Goal: Obtain resource: Obtain resource

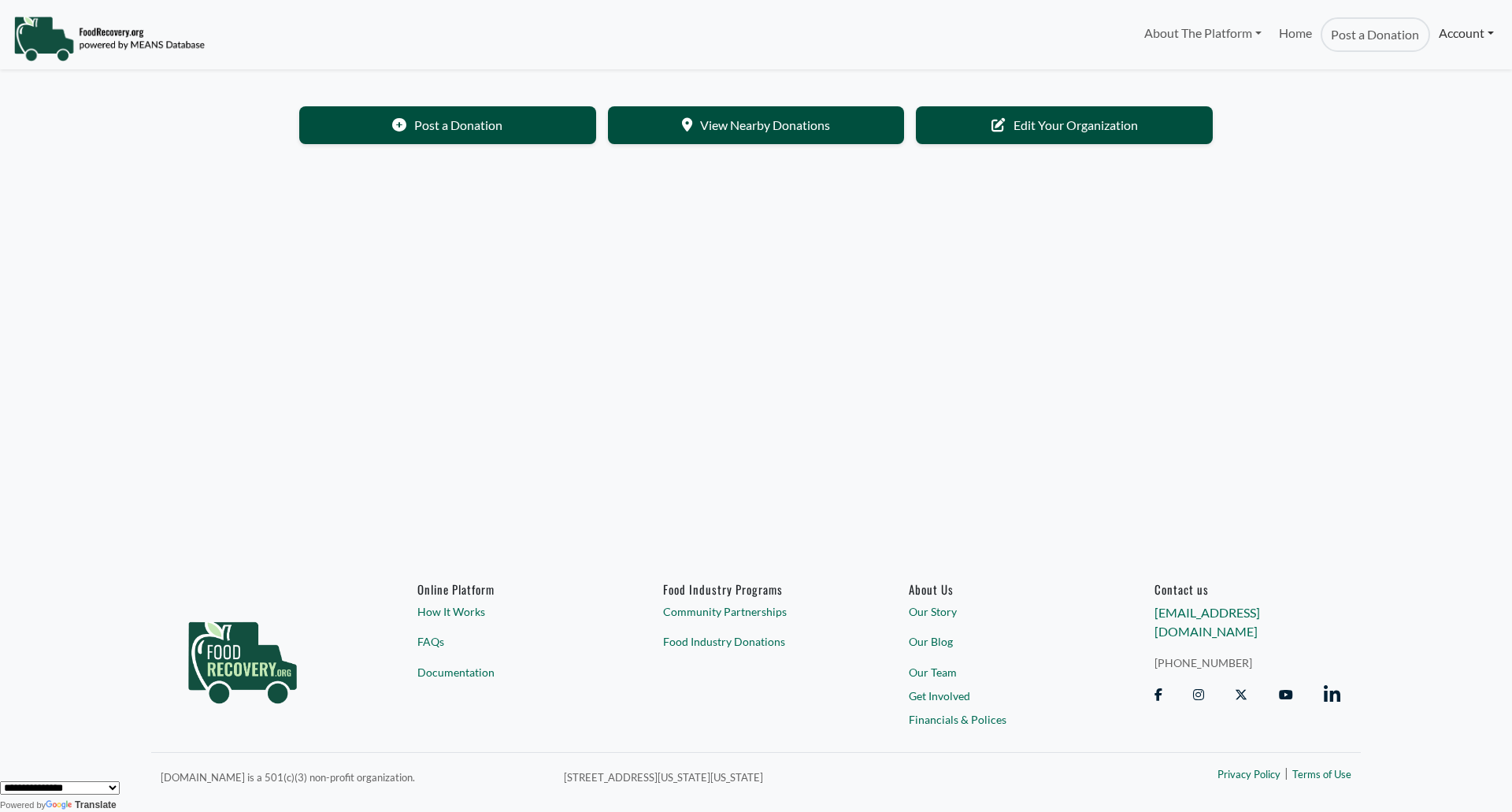
click at [1464, 39] on link "Account" at bounding box center [1466, 33] width 73 height 32
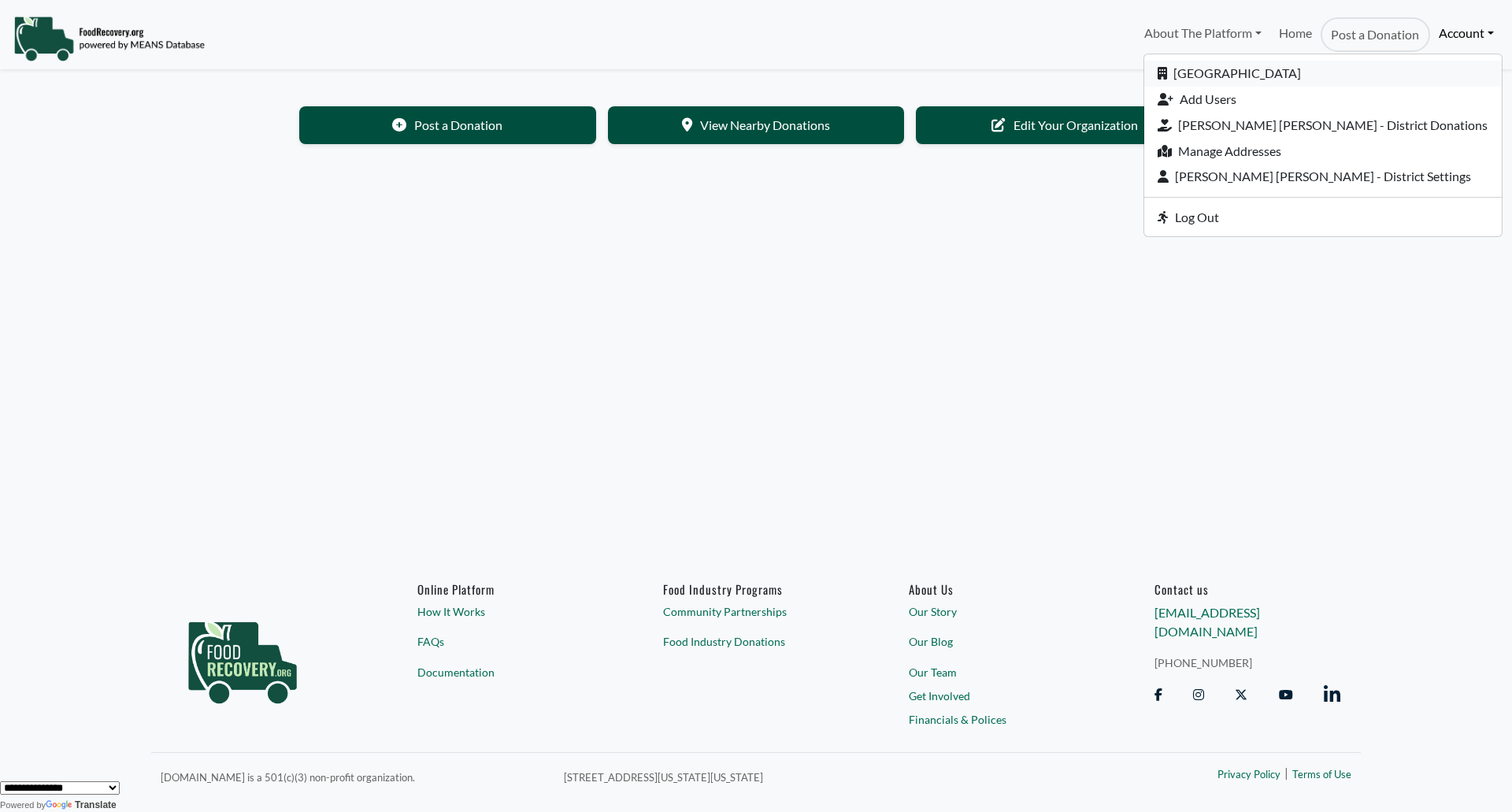
click at [1318, 77] on link "[GEOGRAPHIC_DATA]" at bounding box center [1323, 74] width 357 height 26
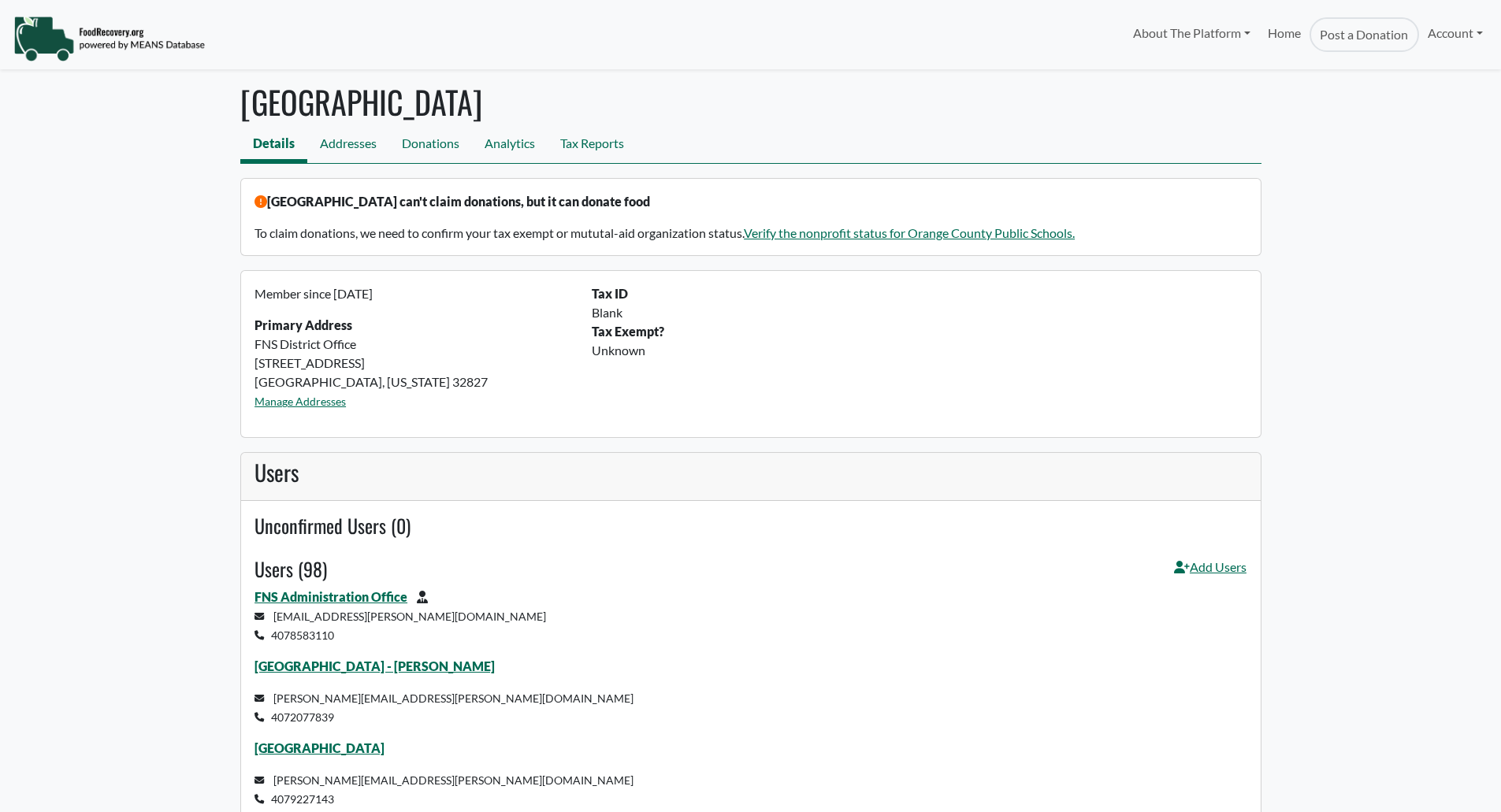
select select "Language Translate Widget"
click at [596, 149] on link "Tax Reports" at bounding box center [592, 145] width 89 height 35
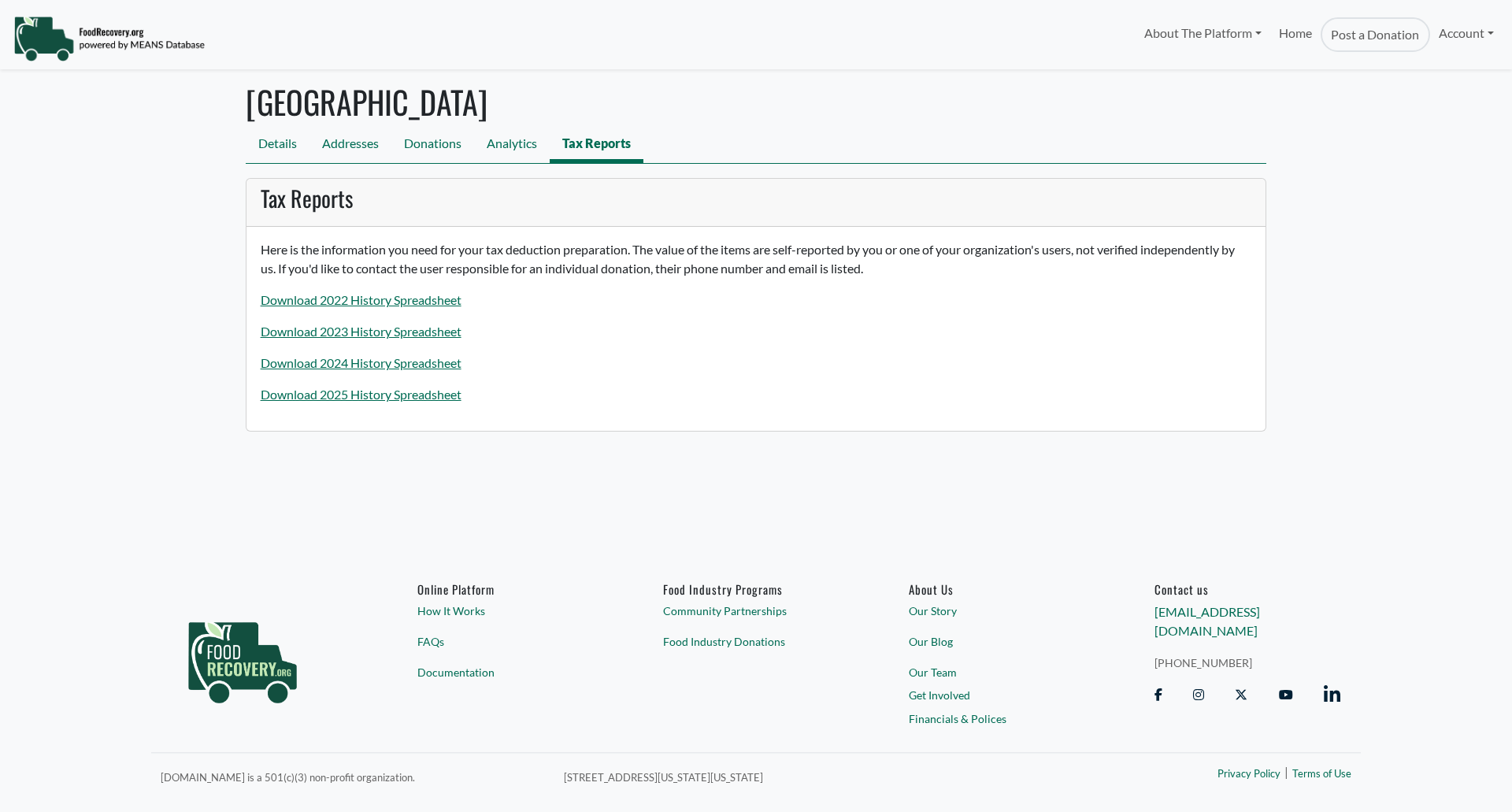
select select "Language Translate Widget"
click at [423, 390] on link "Download 2025 History Spreadsheet" at bounding box center [361, 393] width 201 height 15
